Goal: Information Seeking & Learning: Learn about a topic

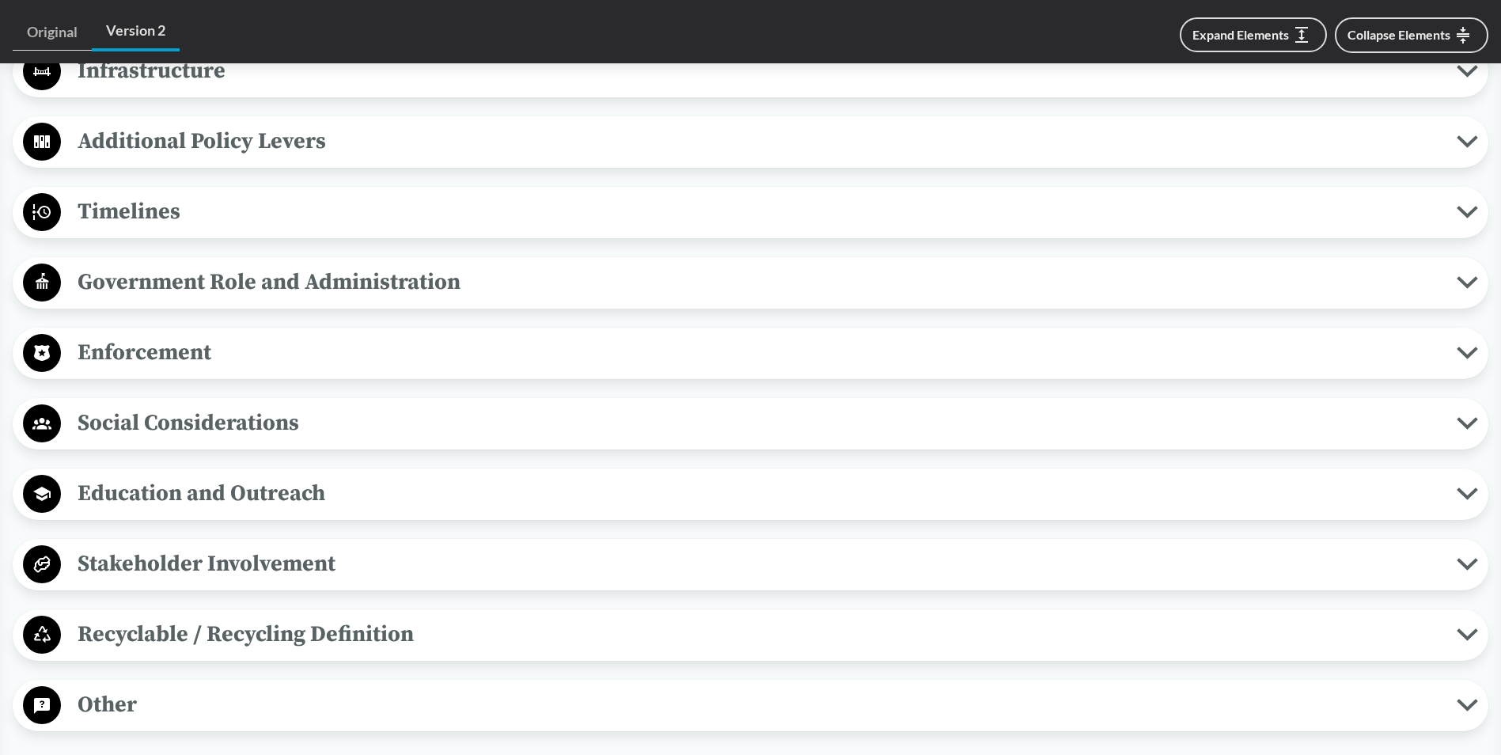
scroll to position [1345, 0]
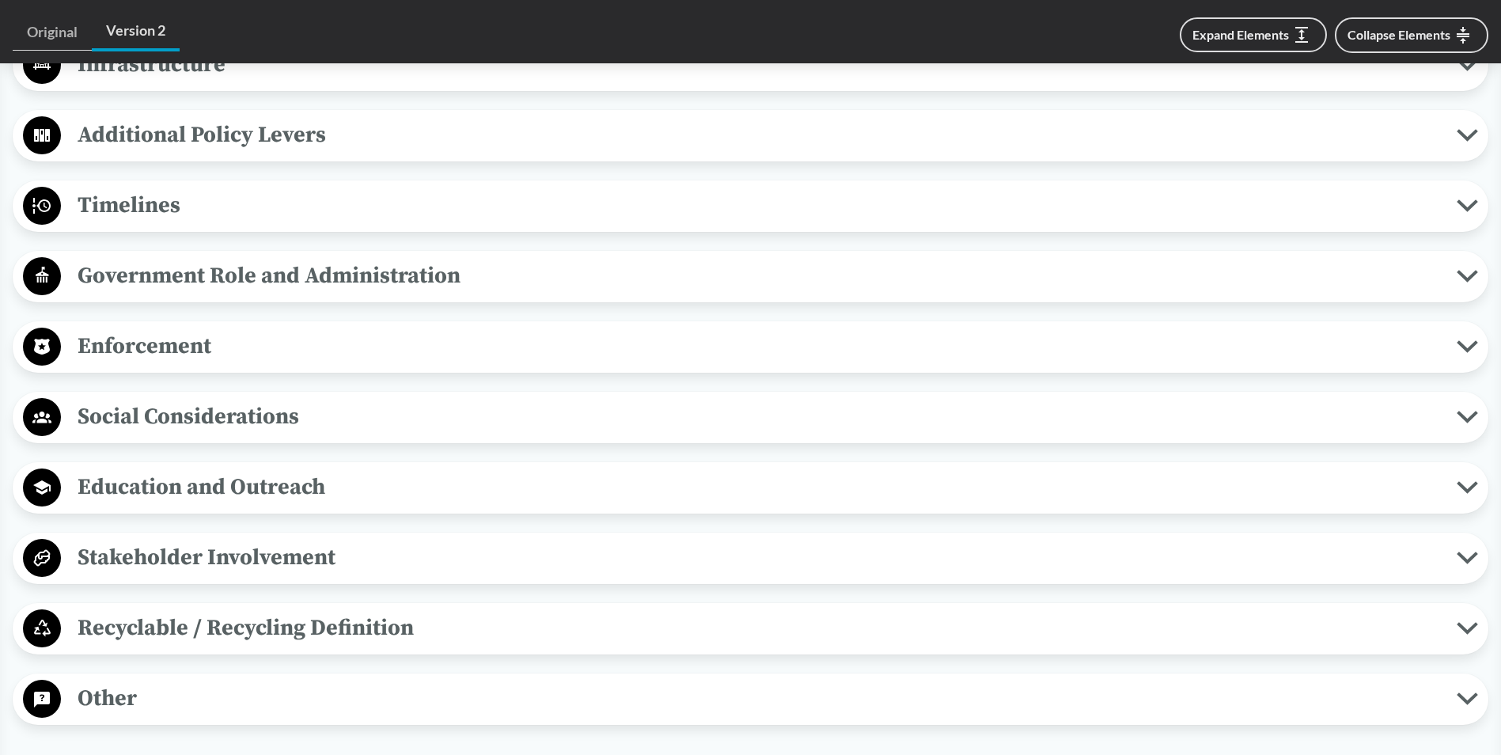
click at [232, 213] on span "Timelines" at bounding box center [758, 205] width 1395 height 36
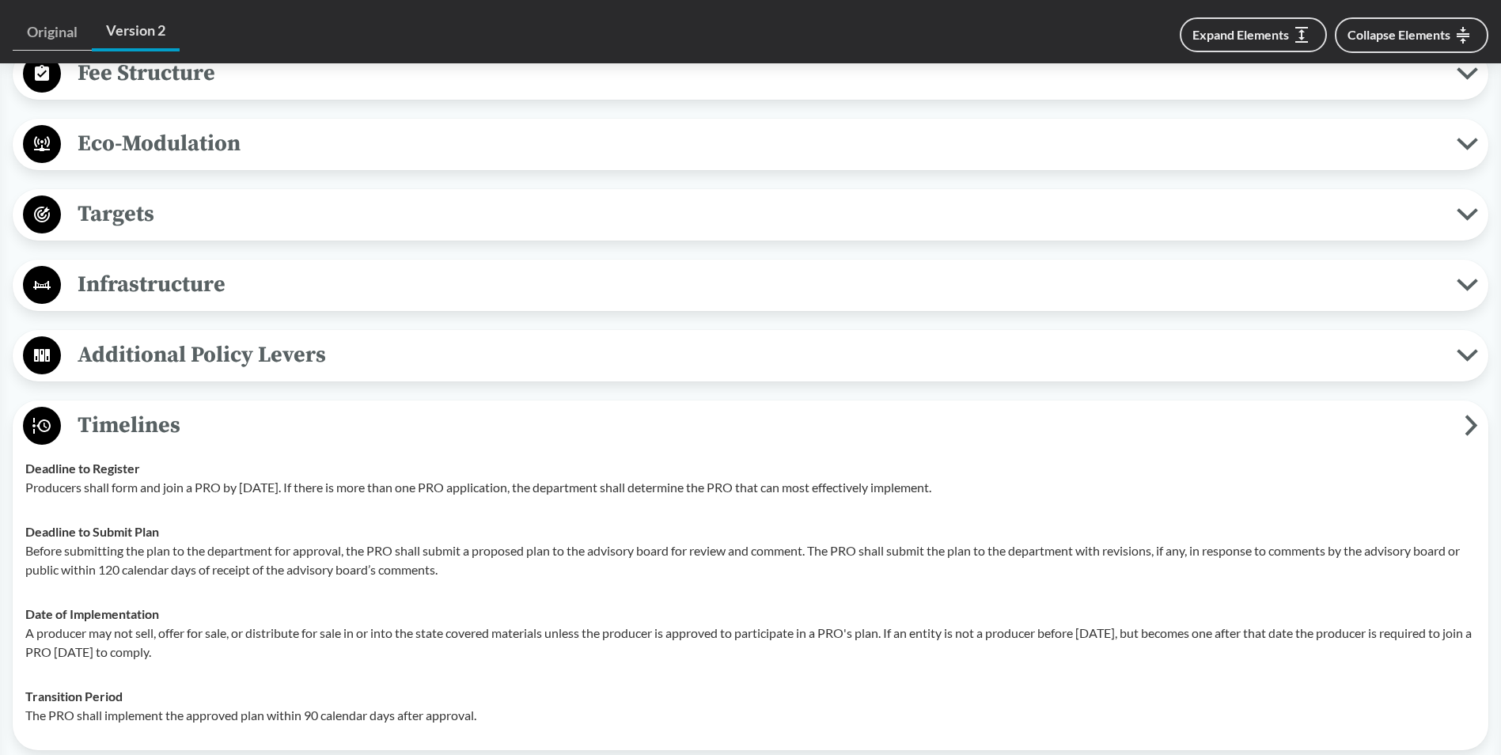
scroll to position [1107, 0]
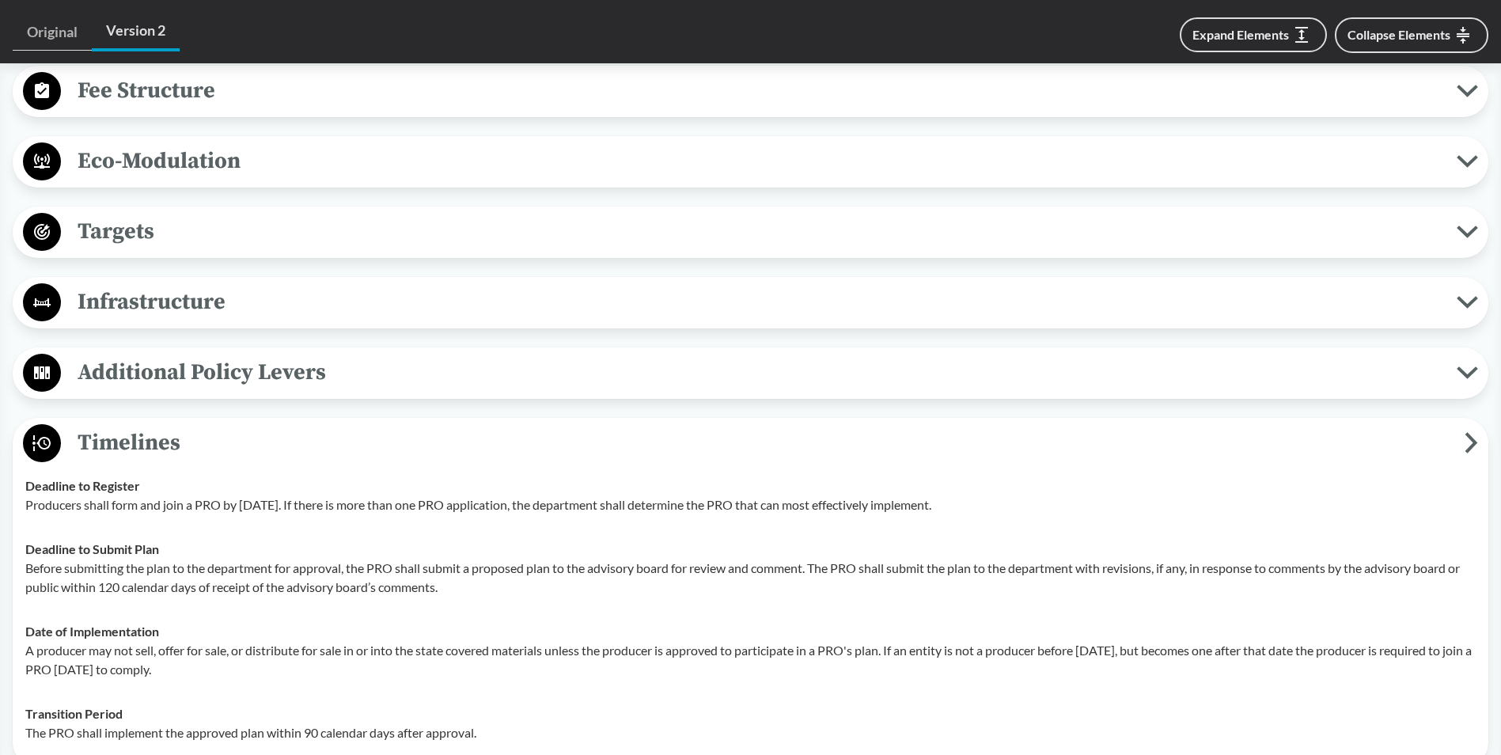
click at [227, 451] on span "Timelines" at bounding box center [762, 443] width 1403 height 36
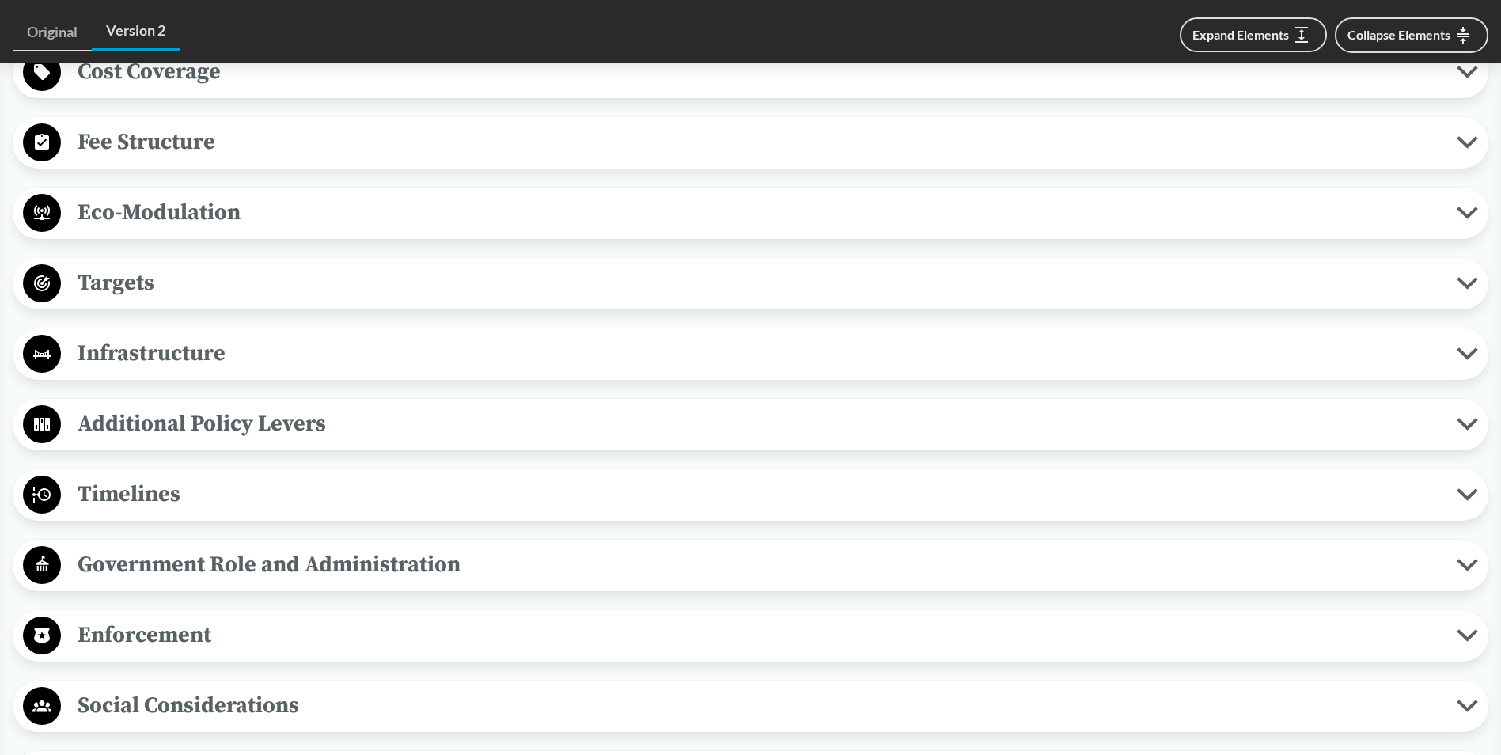
scroll to position [1028, 0]
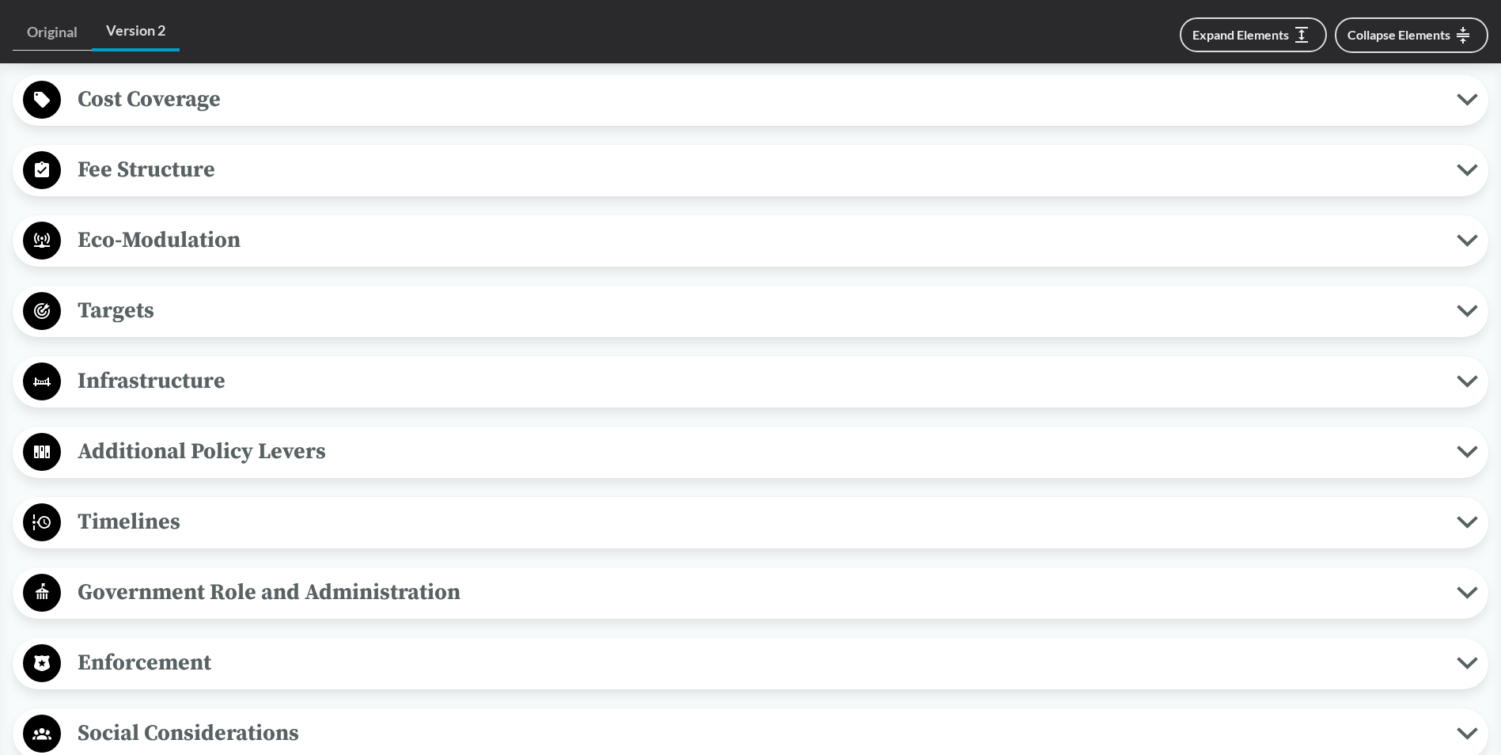
click at [227, 297] on span "Targets" at bounding box center [758, 311] width 1395 height 36
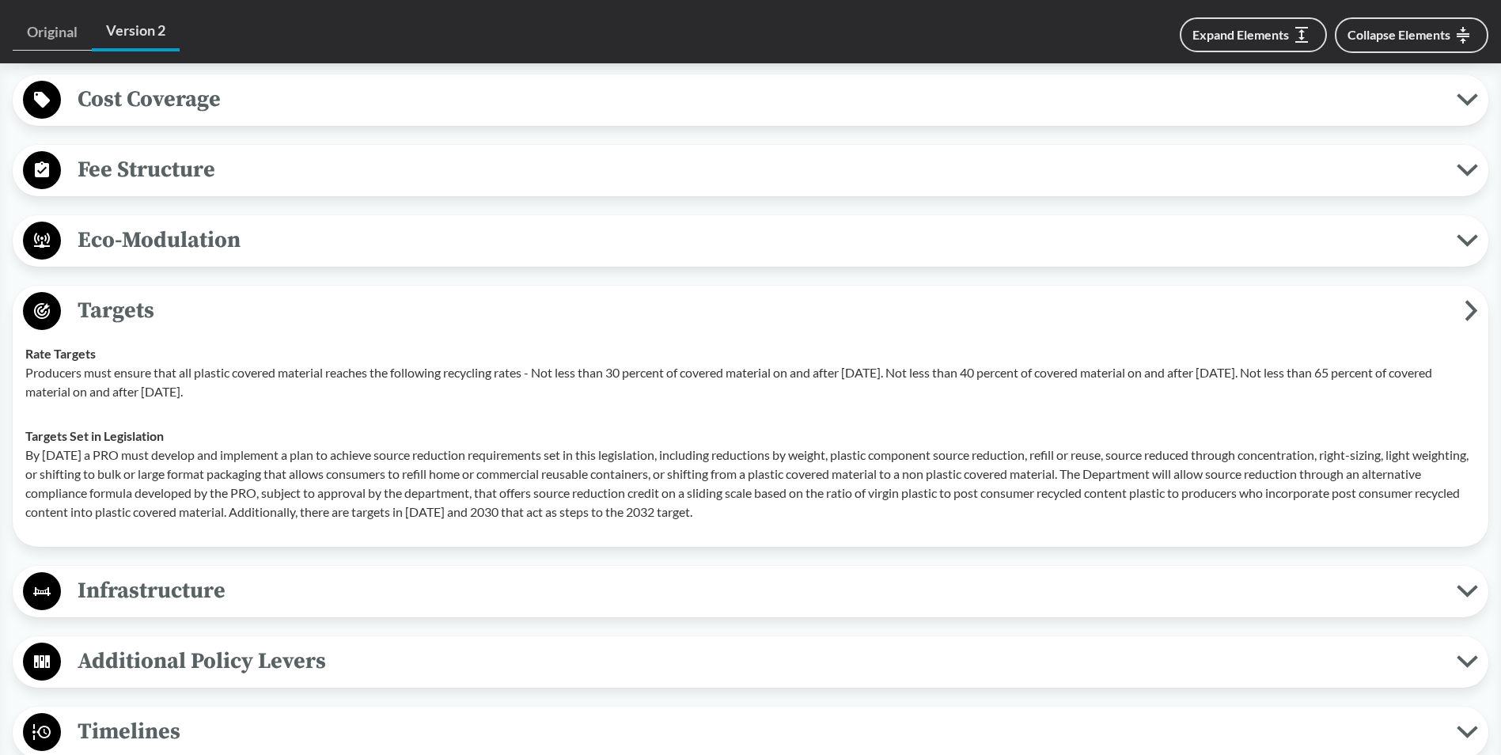
click at [219, 297] on span "Targets" at bounding box center [762, 311] width 1403 height 36
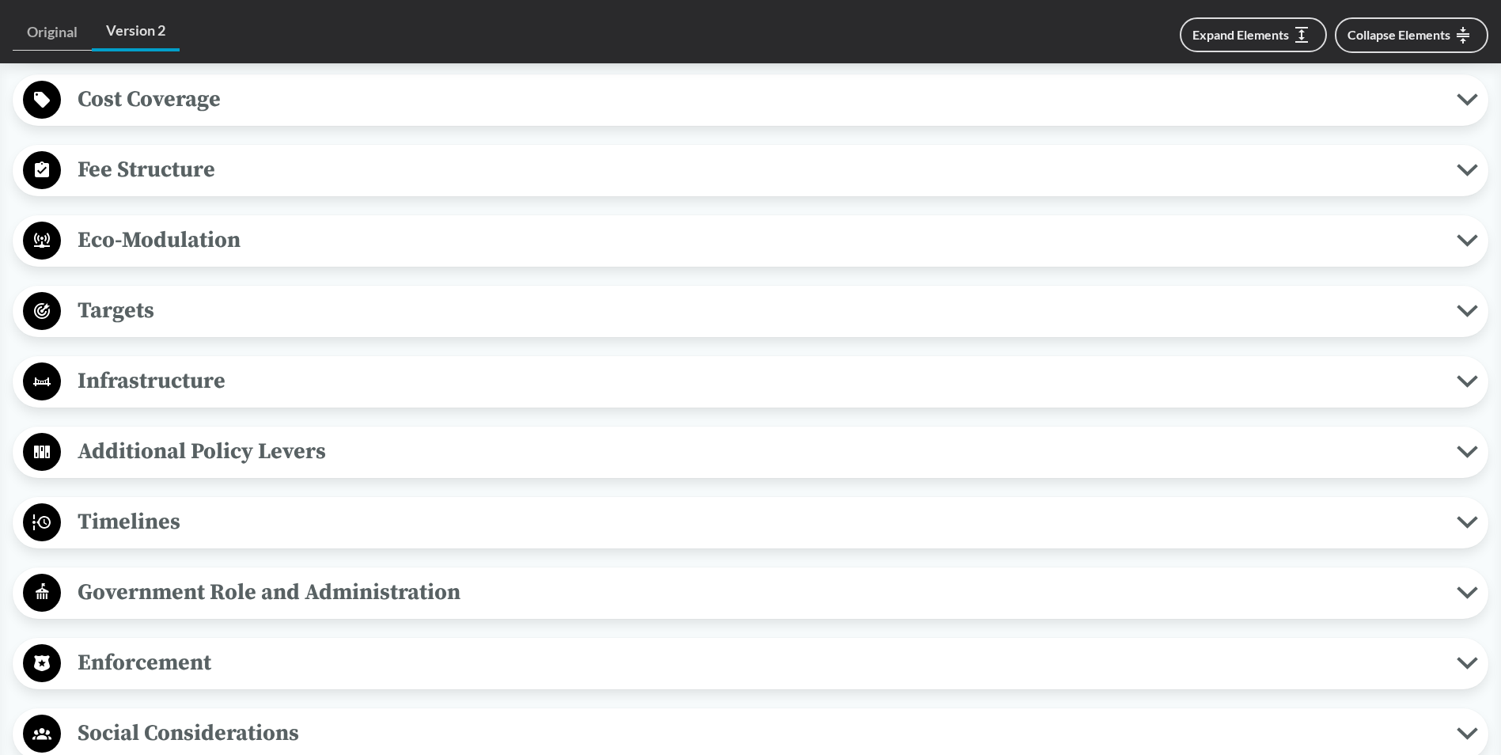
click at [240, 246] on span "Eco-Modulation" at bounding box center [758, 240] width 1395 height 36
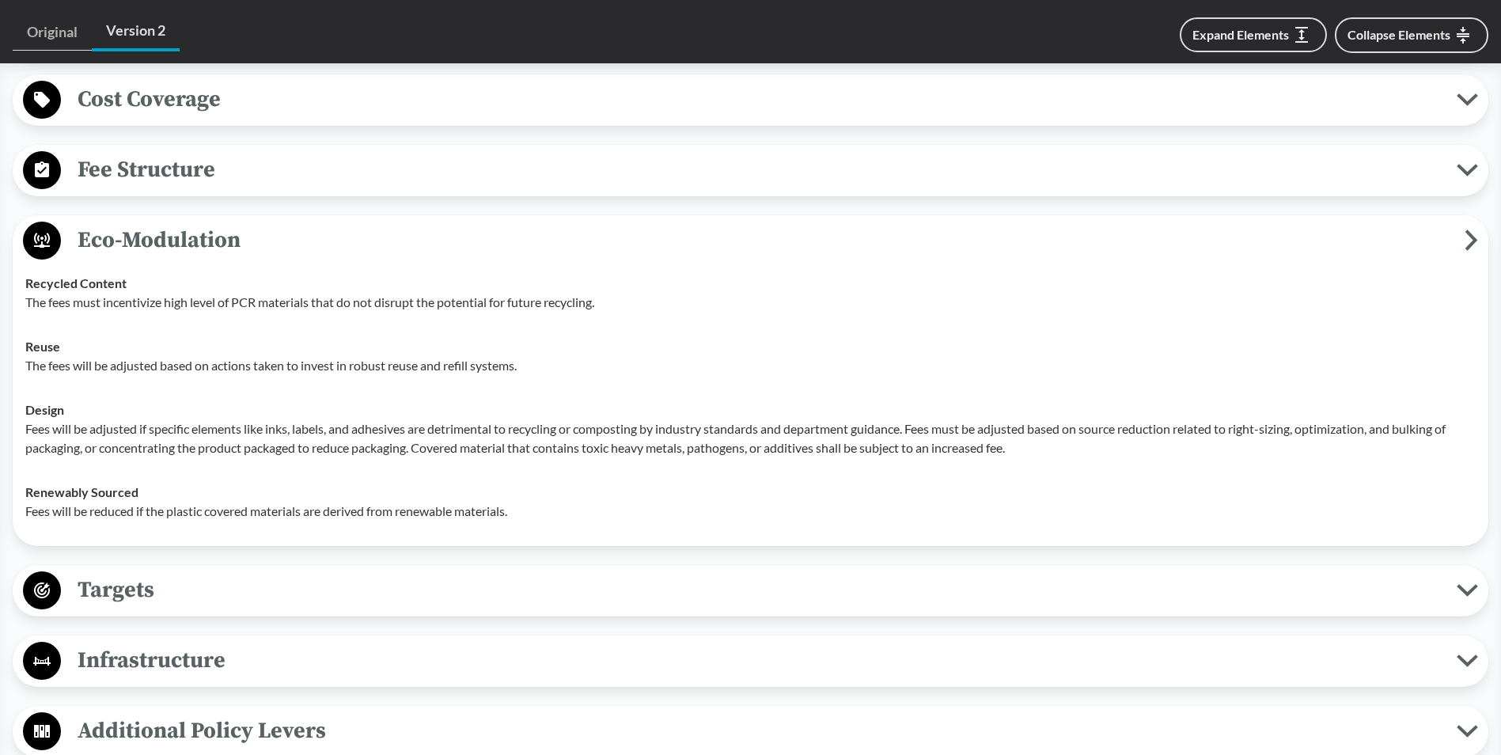
click at [263, 176] on span "Fee Structure" at bounding box center [758, 170] width 1395 height 36
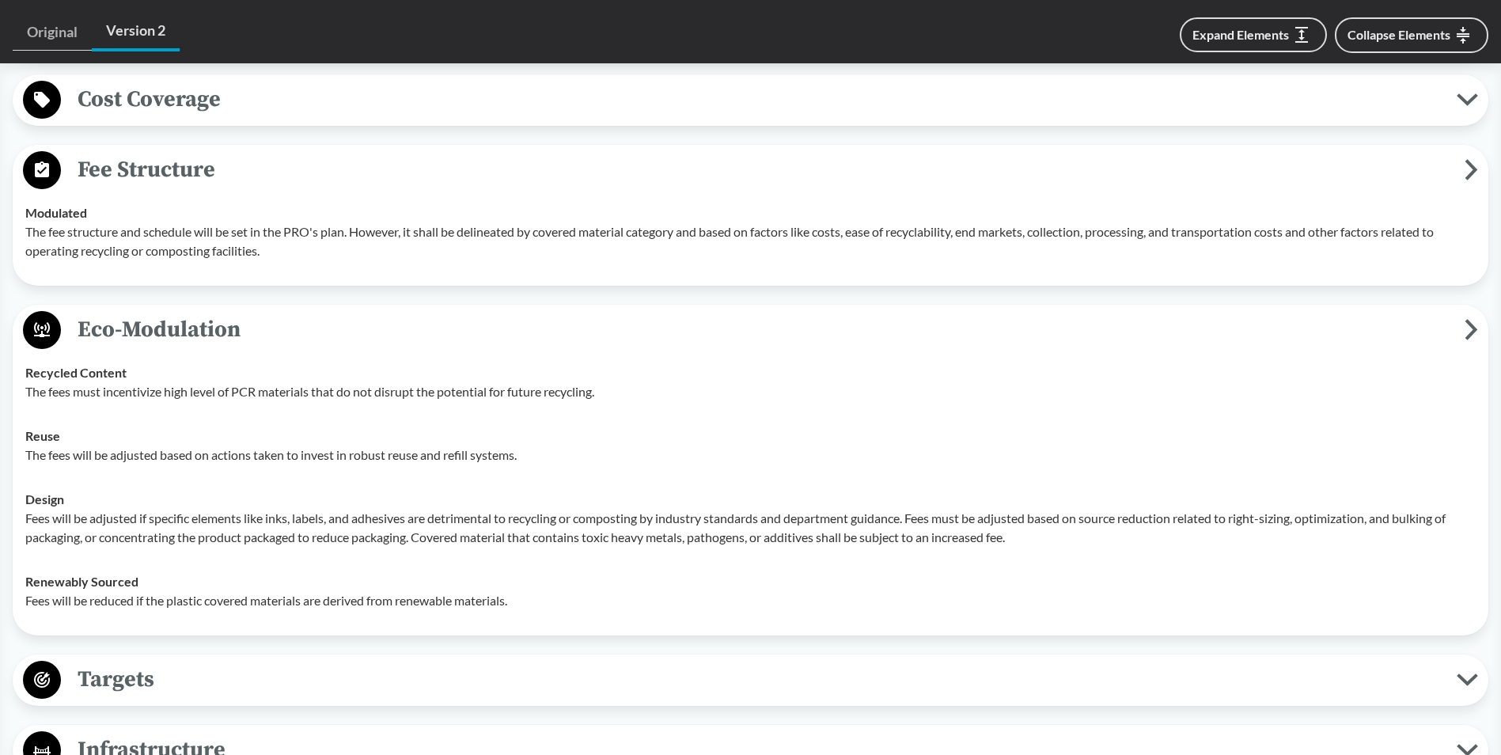
click at [268, 172] on span "Fee Structure" at bounding box center [762, 170] width 1403 height 36
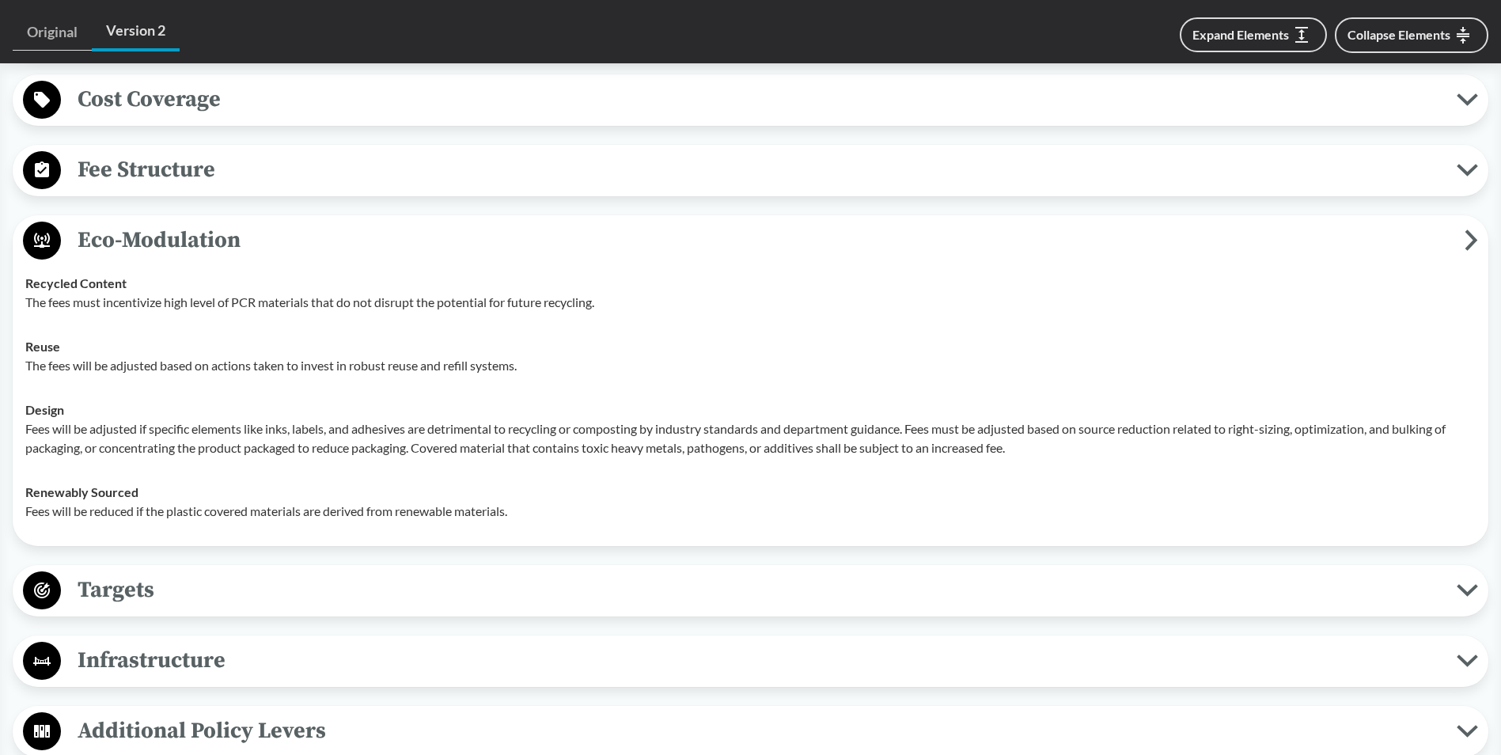
click at [342, 239] on span "Eco-Modulation" at bounding box center [762, 240] width 1403 height 36
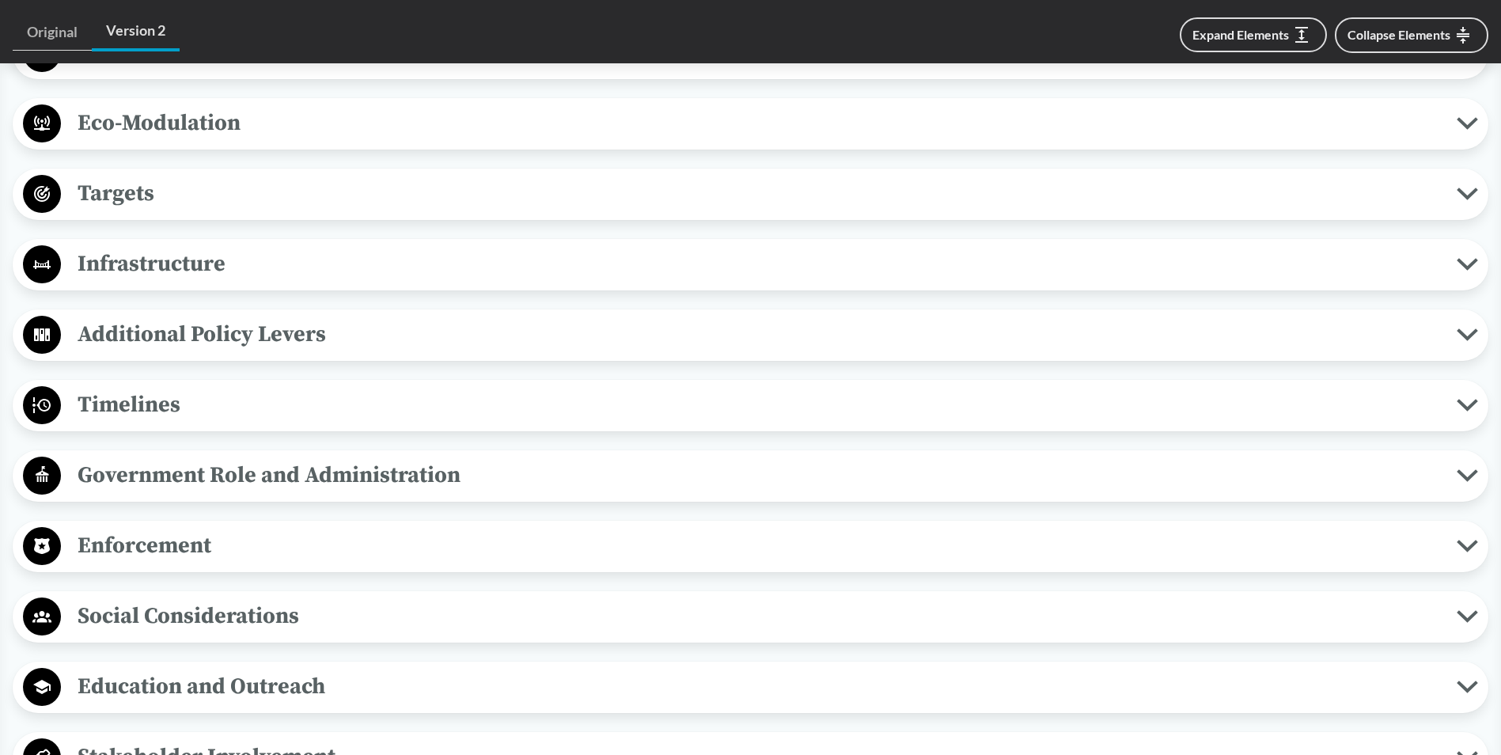
scroll to position [1186, 0]
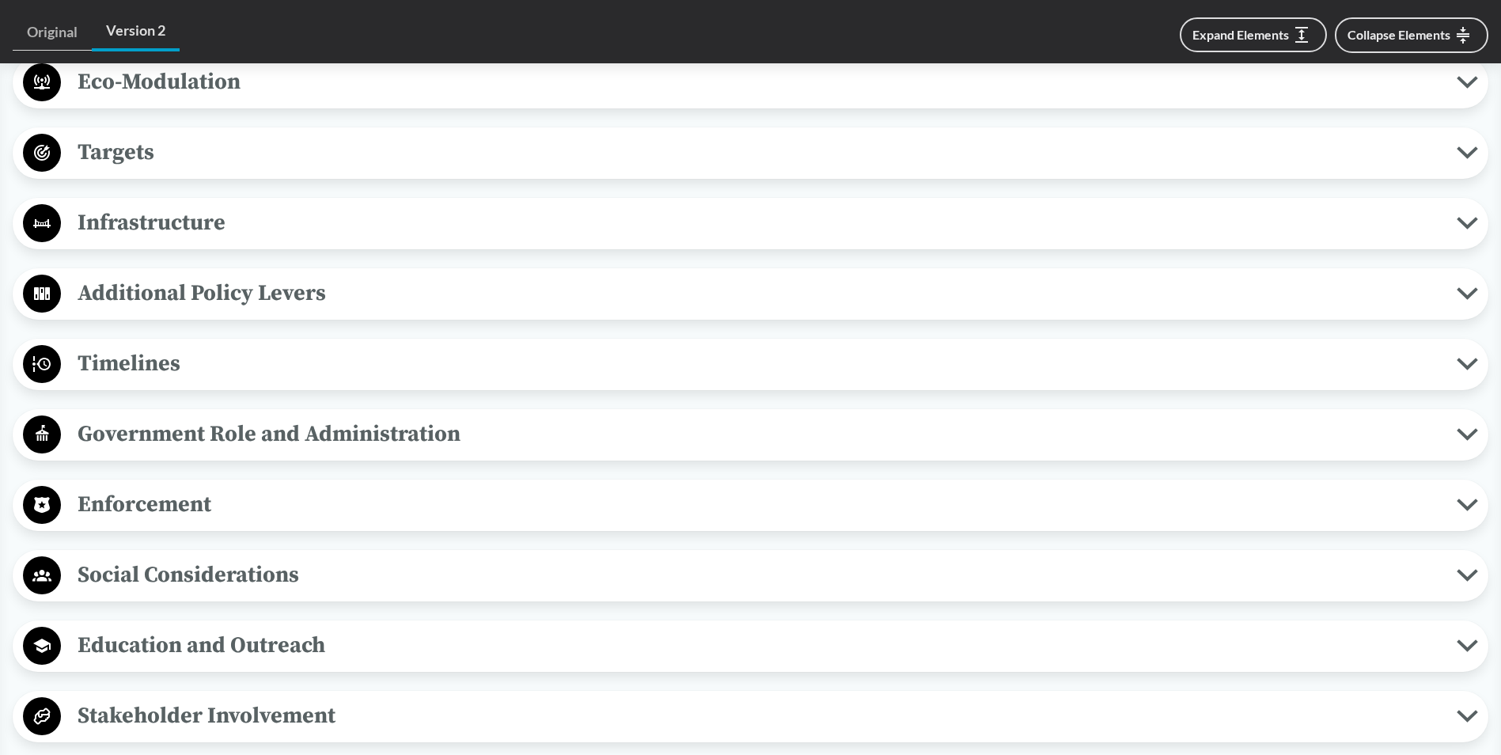
click at [327, 298] on span "Additional Policy Levers" at bounding box center [758, 293] width 1395 height 36
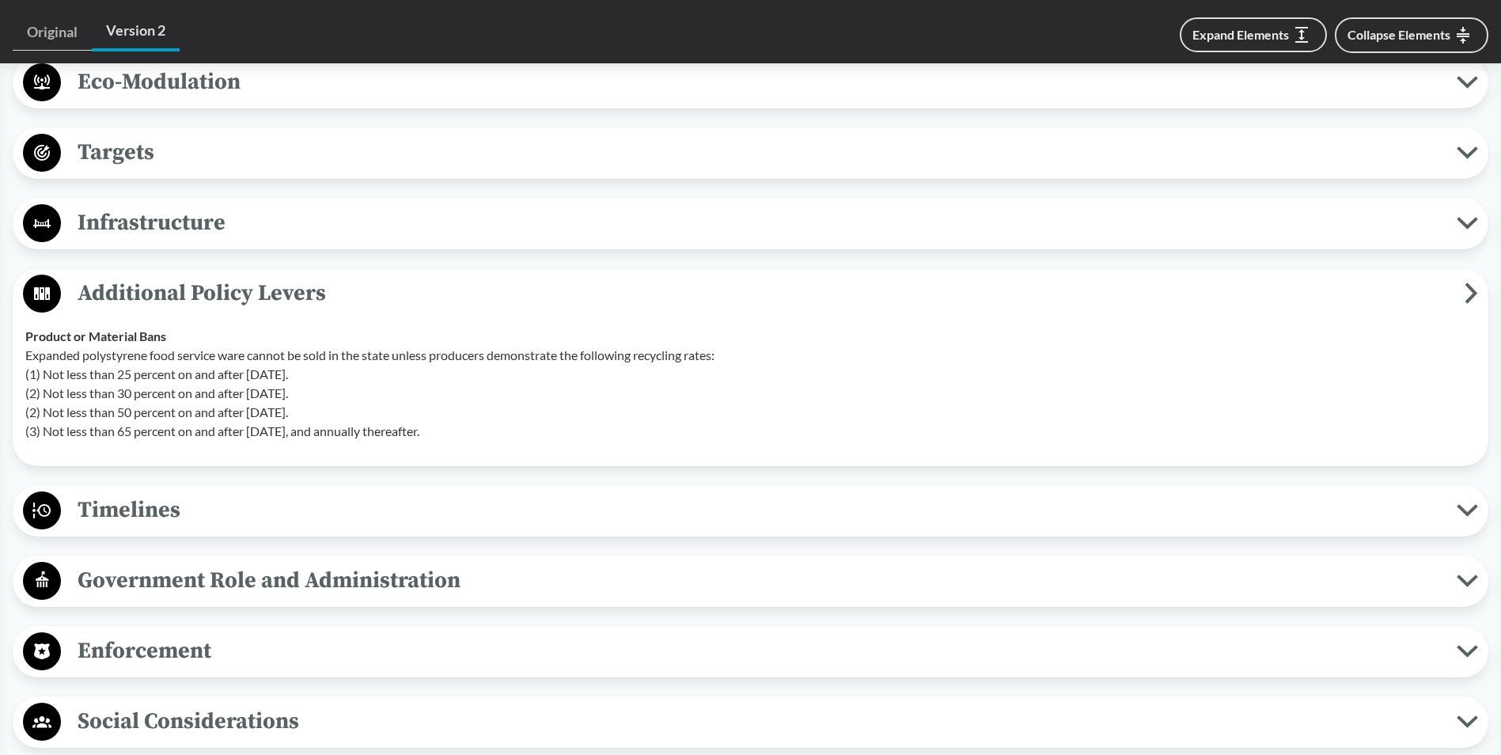
click at [330, 292] on span "Additional Policy Levers" at bounding box center [762, 293] width 1403 height 36
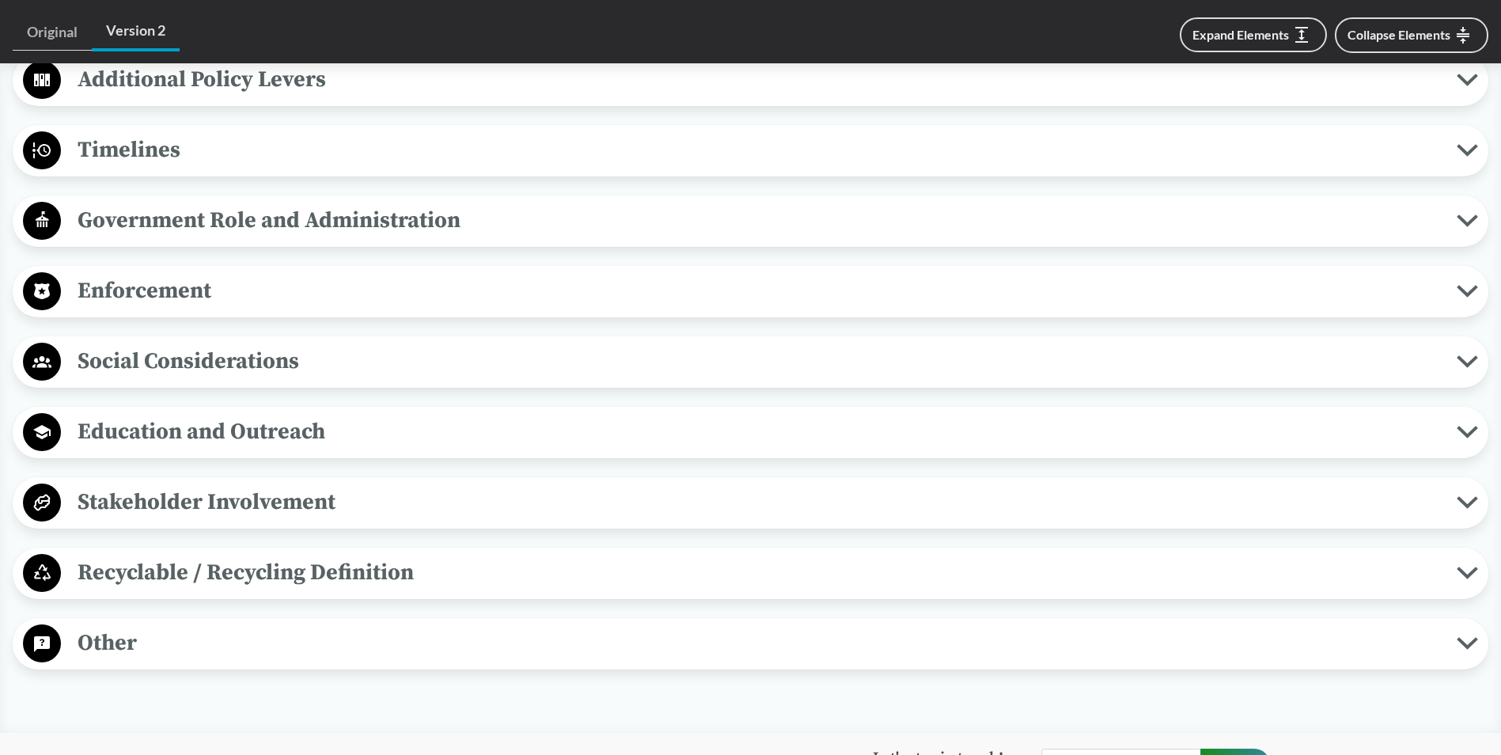
scroll to position [1424, 0]
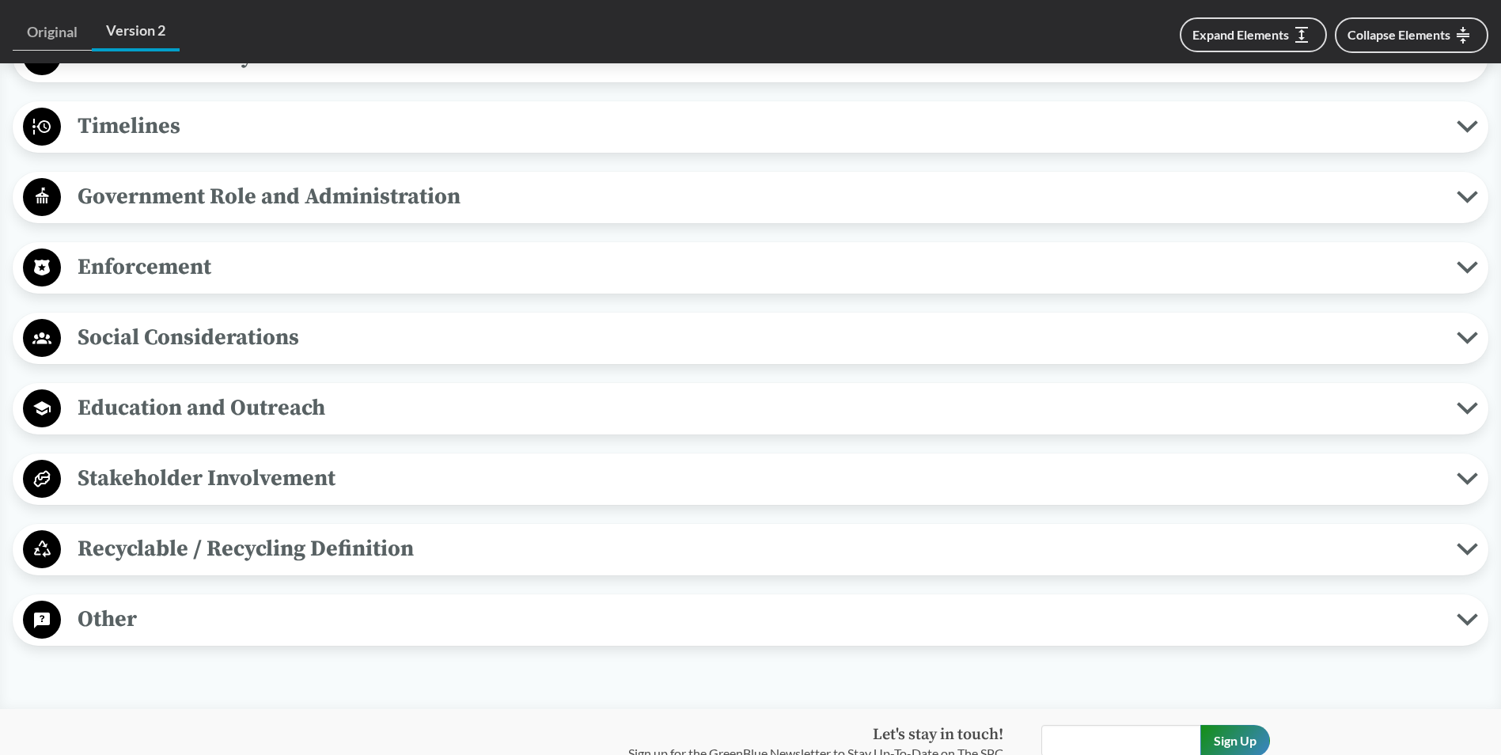
click at [241, 345] on span "Social Considerations" at bounding box center [758, 338] width 1395 height 36
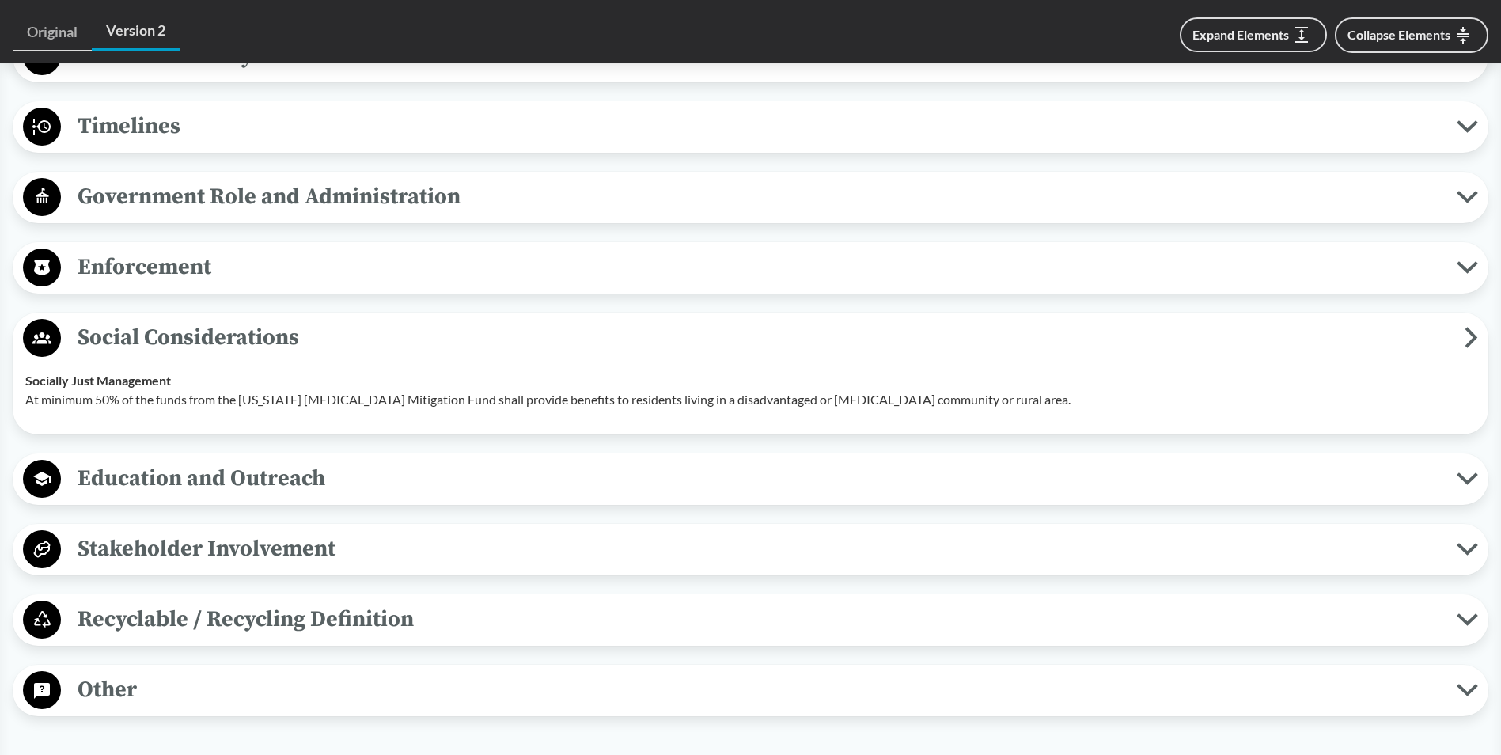
click at [249, 342] on span "Social Considerations" at bounding box center [762, 338] width 1403 height 36
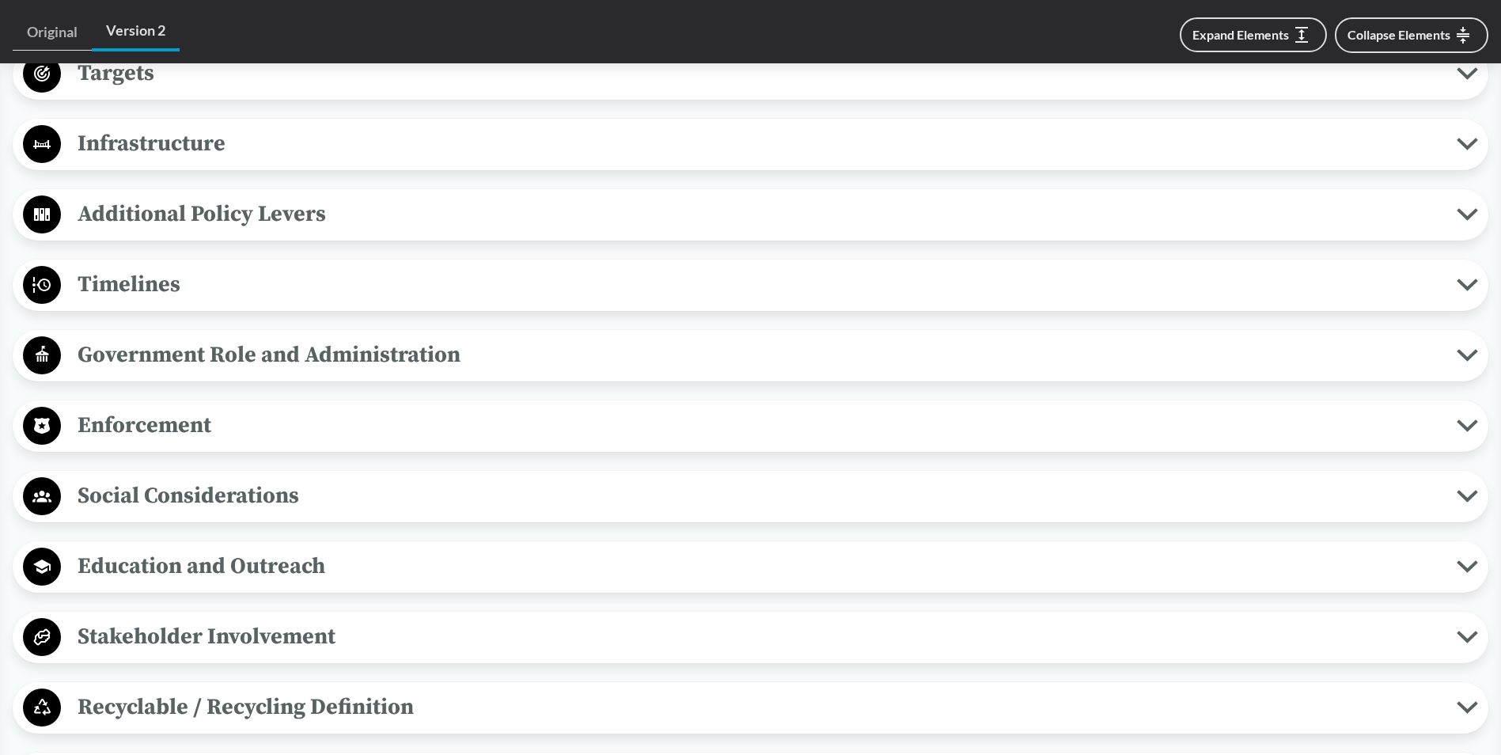
scroll to position [1186, 0]
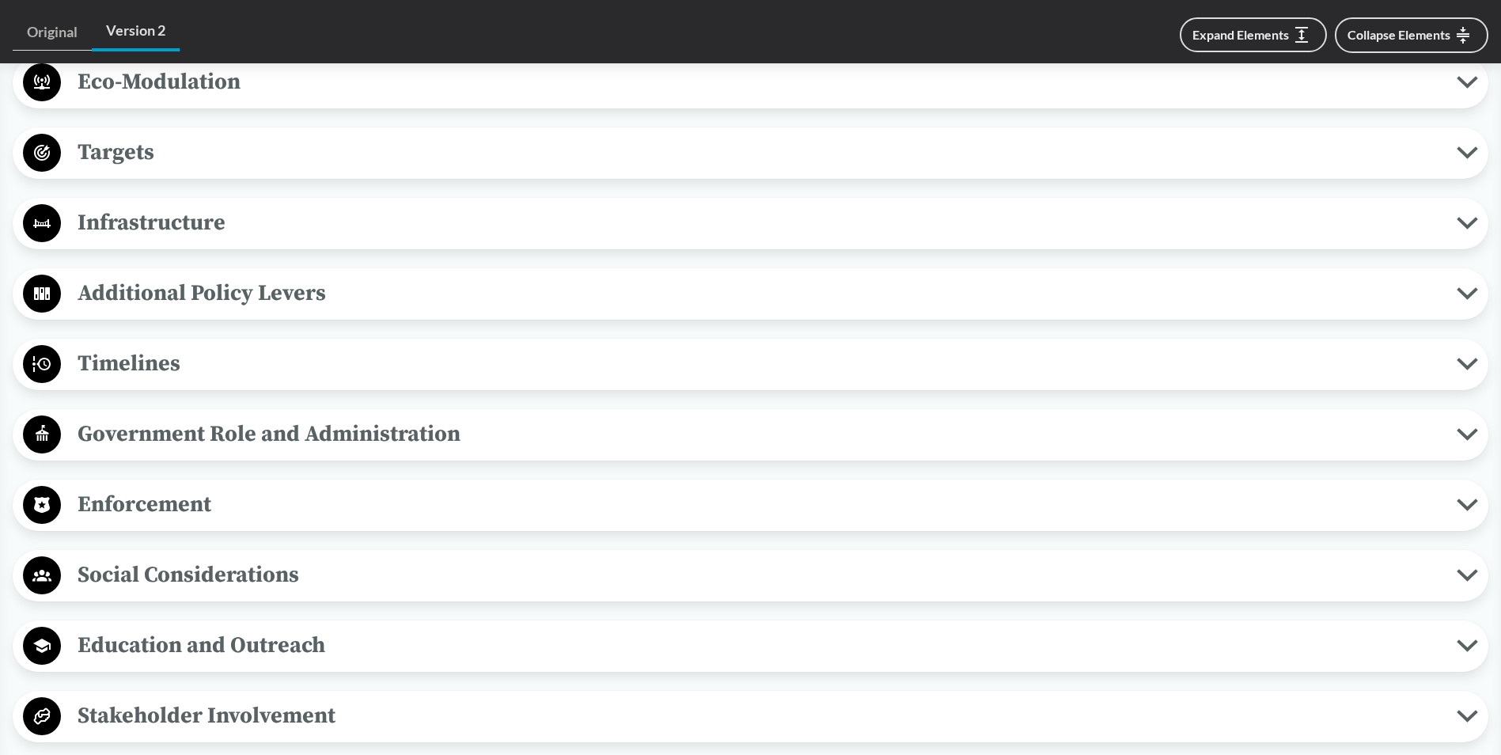
click at [248, 213] on span "Infrastructure" at bounding box center [758, 223] width 1395 height 36
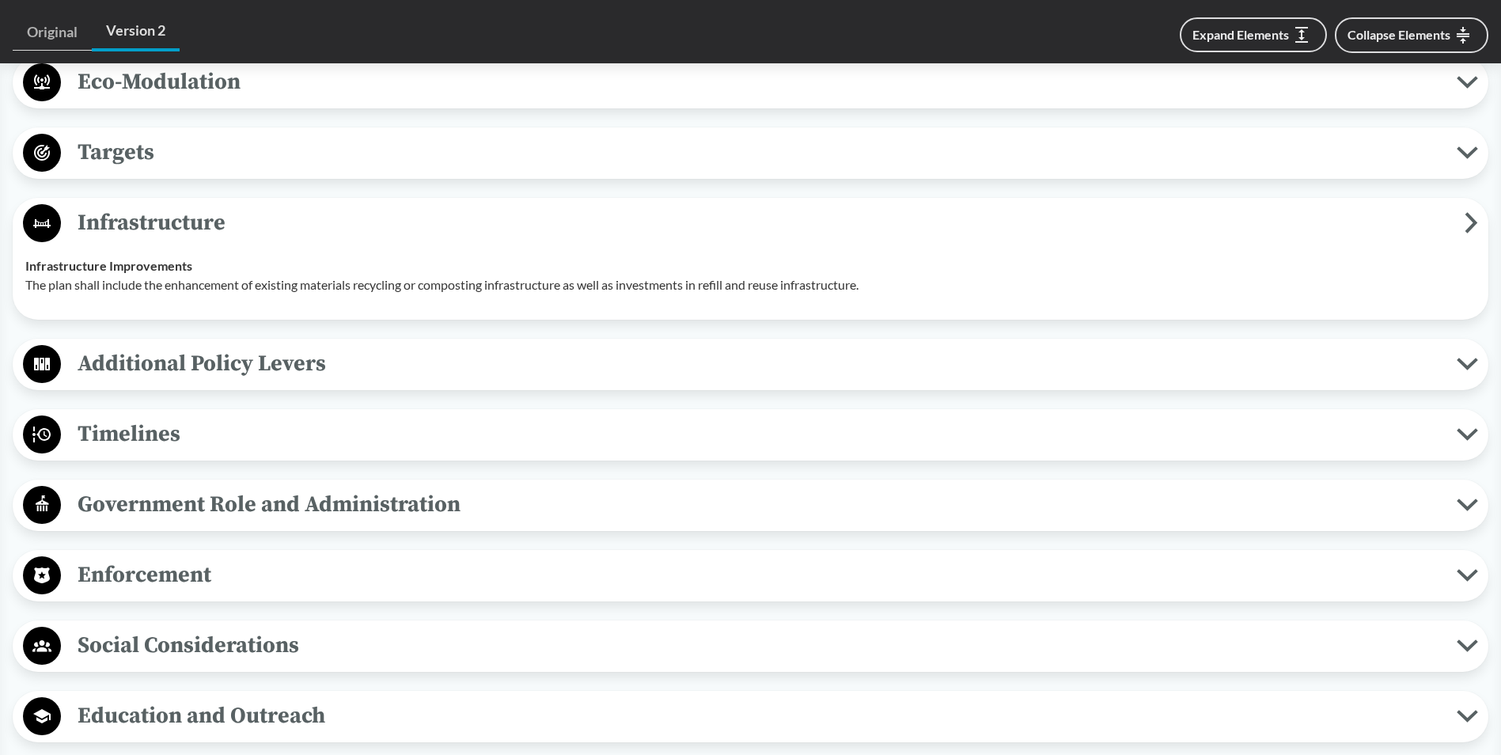
click at [248, 213] on span "Infrastructure" at bounding box center [762, 223] width 1403 height 36
